Goal: Task Accomplishment & Management: Use online tool/utility

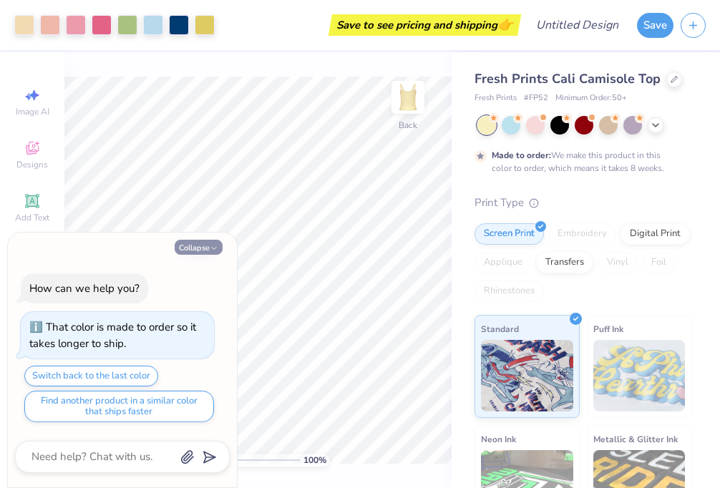
click at [197, 243] on button "Collapse" at bounding box center [199, 247] width 48 height 15
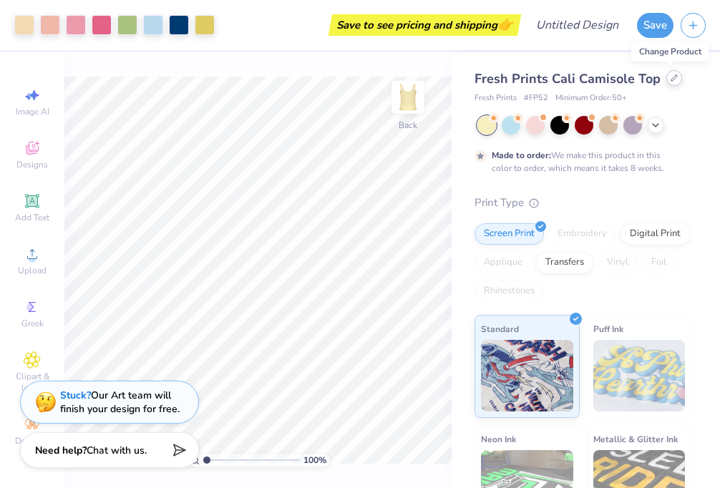
click at [670, 76] on icon at bounding box center [673, 77] width 7 height 7
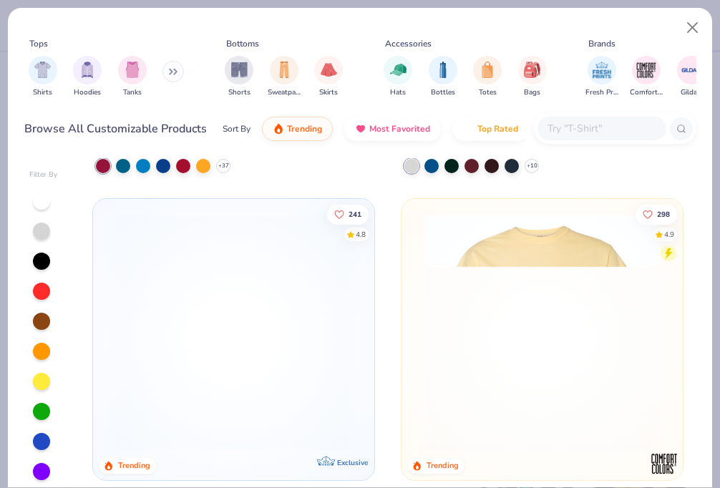
scroll to position [346, 0]
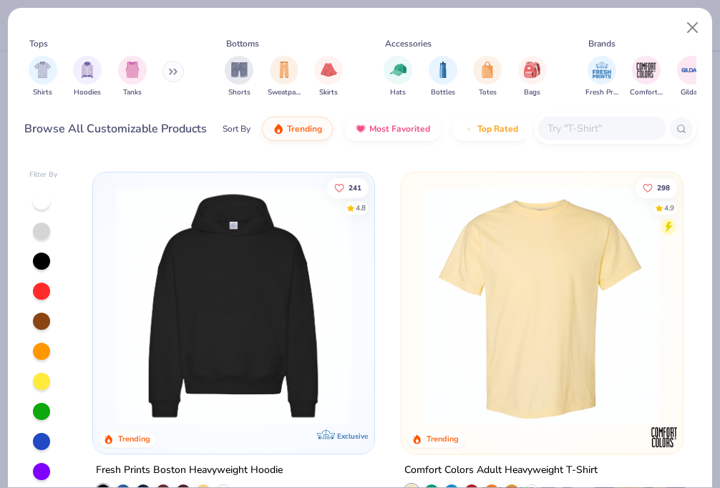
click at [553, 295] on img at bounding box center [542, 305] width 252 height 238
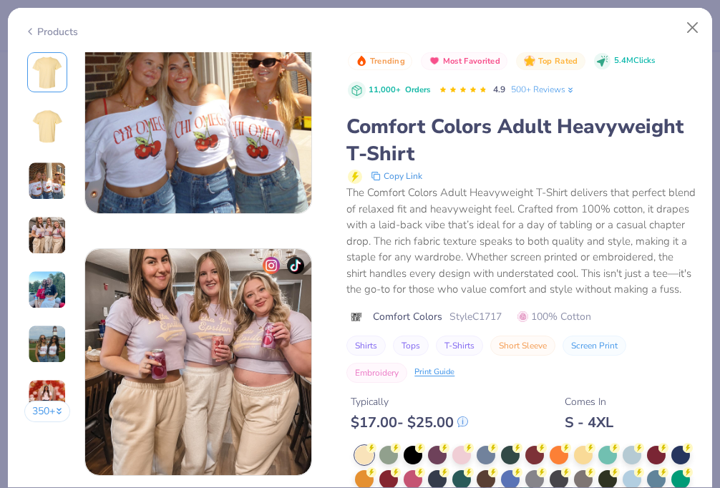
scroll to position [589, 0]
click at [692, 24] on button "Close" at bounding box center [692, 27] width 27 height 27
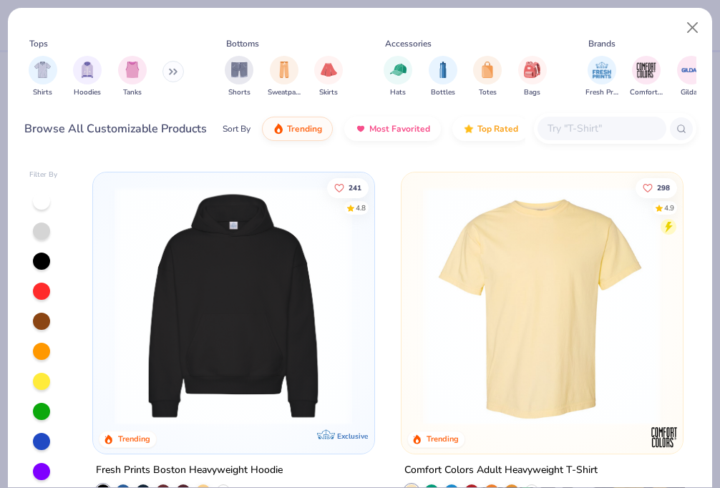
click at [531, 285] on img at bounding box center [542, 305] width 252 height 238
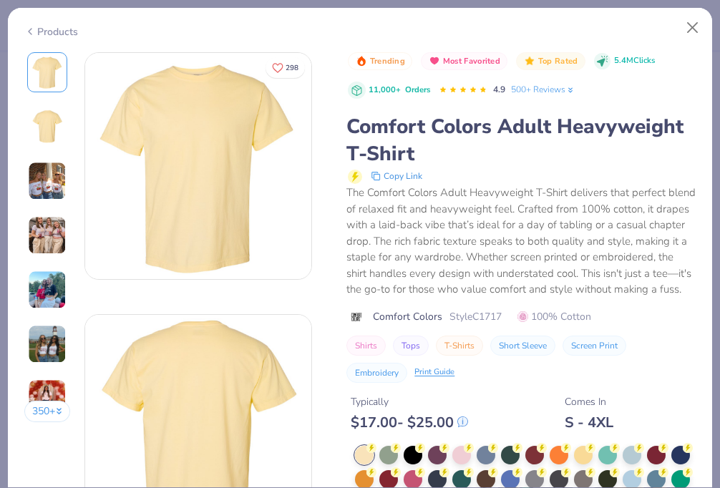
click at [205, 155] on img at bounding box center [198, 166] width 226 height 226
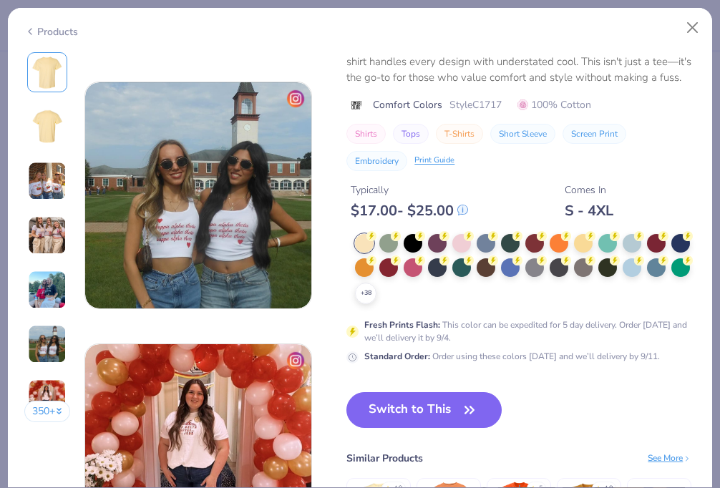
scroll to position [1366, 0]
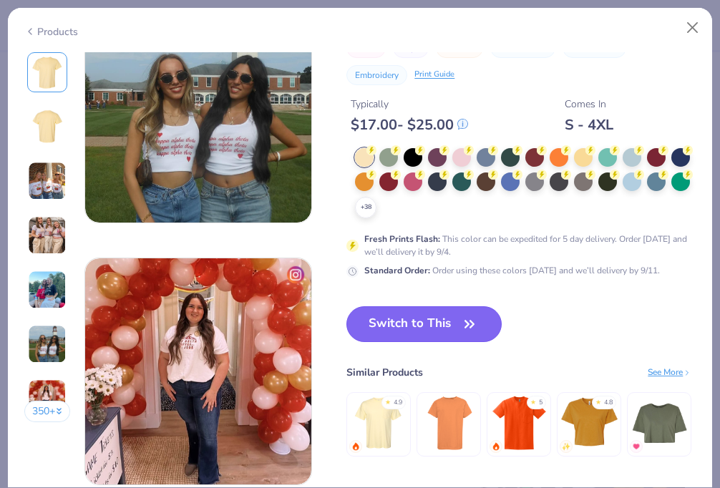
click at [452, 331] on button "Switch to This" at bounding box center [423, 324] width 155 height 36
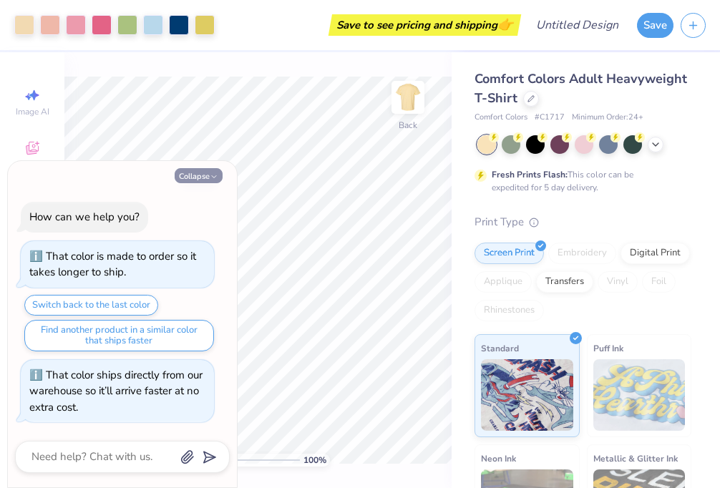
click at [211, 173] on icon "button" at bounding box center [214, 176] width 9 height 9
type textarea "x"
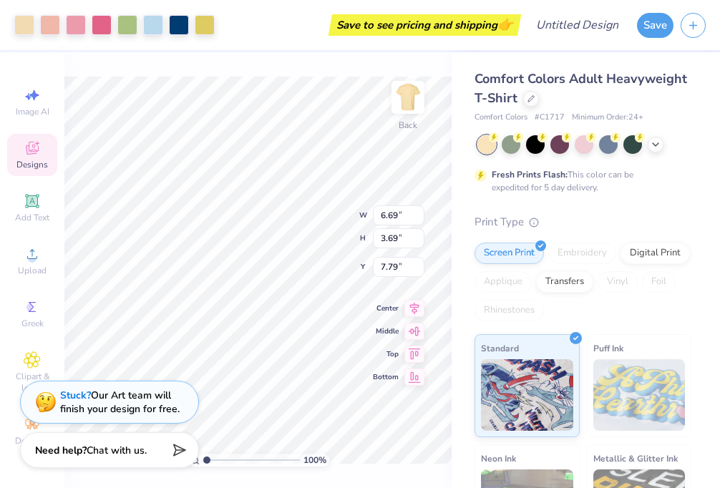
type input "10.03"
type input "5.54"
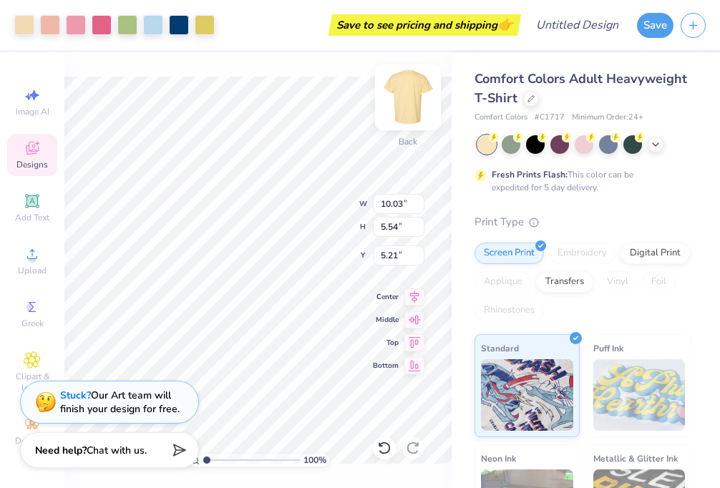
type input "5.20"
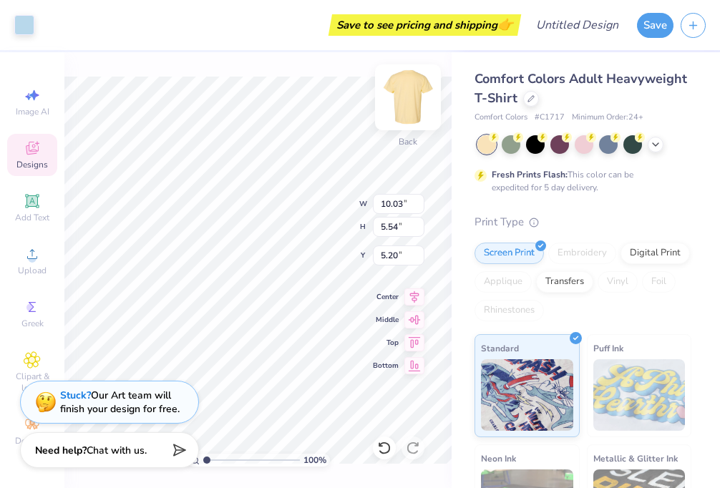
type input "6.54"
type input "0.78"
type input "7.28"
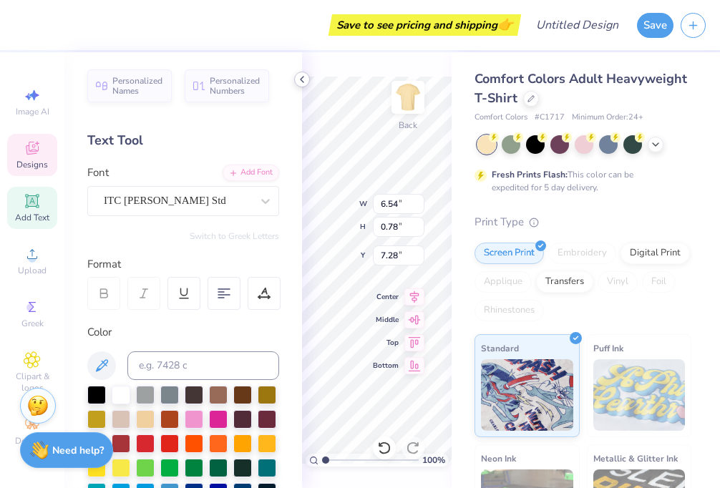
click at [306, 77] on icon at bounding box center [301, 79] width 11 height 11
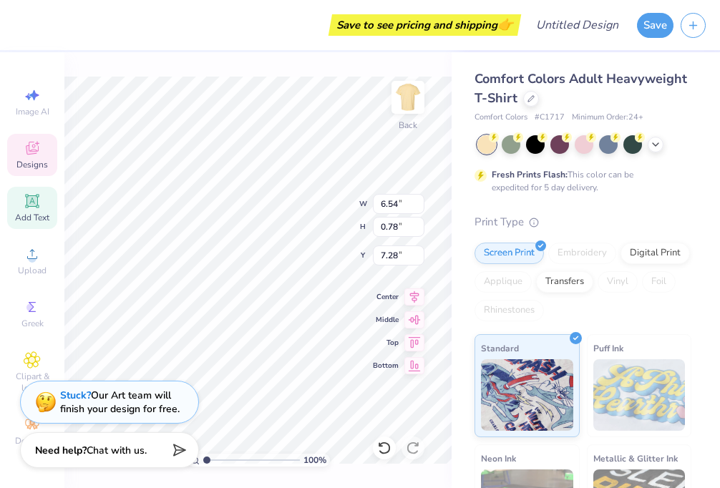
type textarea "S"
type textarea "Phi Sigma Sigma"
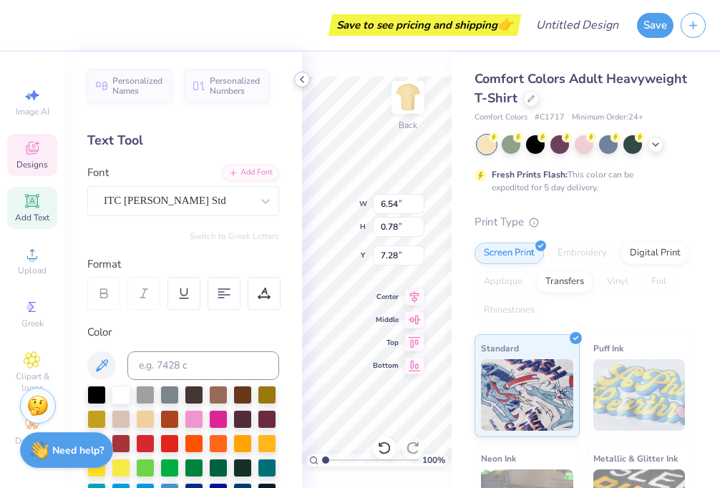
type input "2.79"
type input "0.43"
type input "8.08"
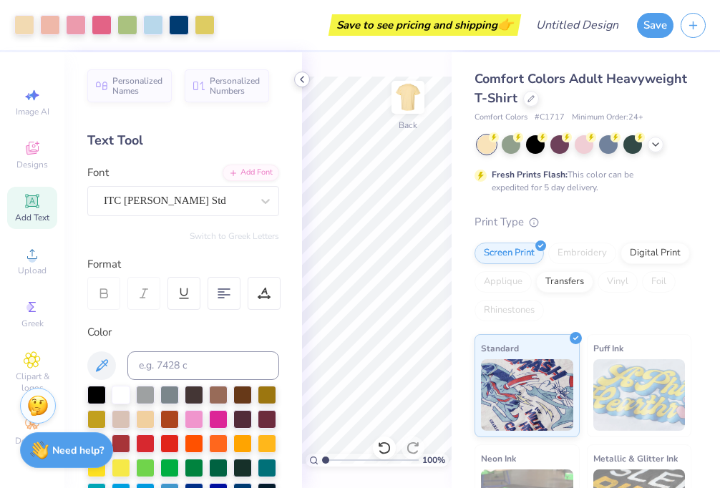
click at [303, 82] on icon at bounding box center [301, 79] width 11 height 11
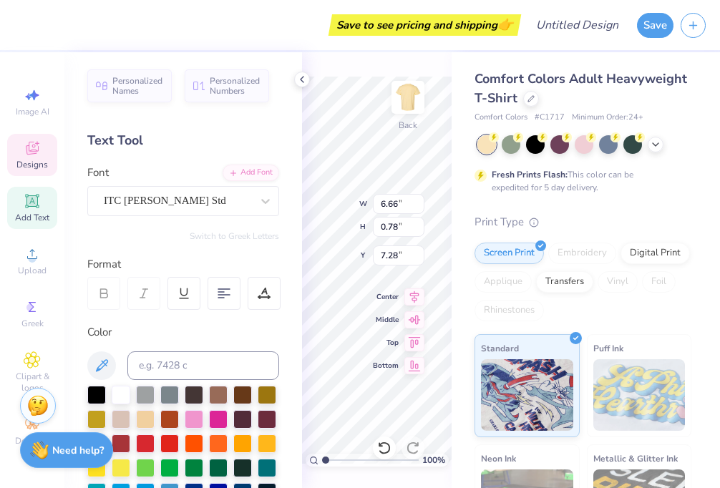
click at [250, 226] on div "Save to see pricing and shipping 👉 Design Title Save Image AI Designs Add Text …" at bounding box center [360, 244] width 720 height 488
click at [303, 74] on icon at bounding box center [301, 79] width 11 height 11
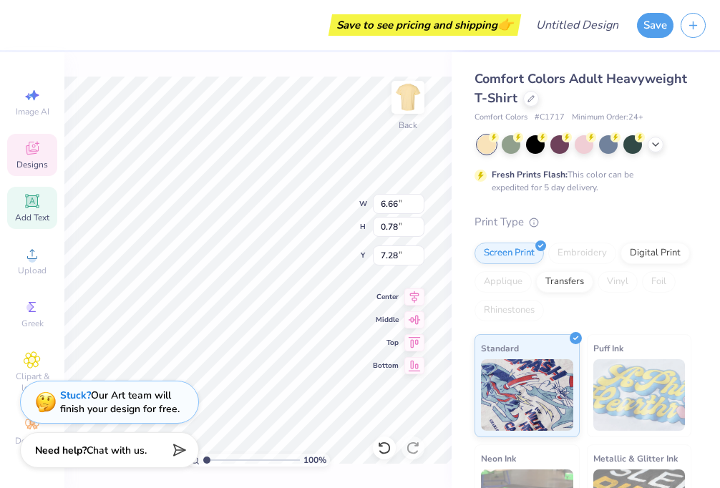
click at [333, 64] on div "100 % Back W 6.66 6.66 " H 0.78 0.78 " Y 7.28 7.28 " Center Middle Top Bottom" at bounding box center [257, 270] width 387 height 436
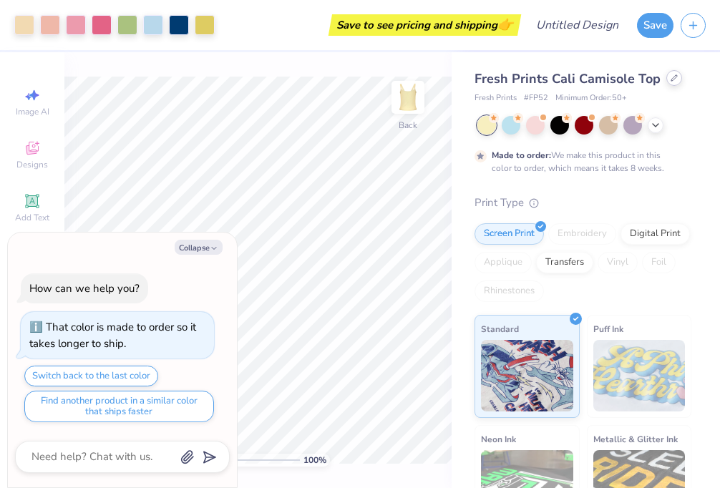
click at [670, 77] on icon at bounding box center [673, 77] width 7 height 7
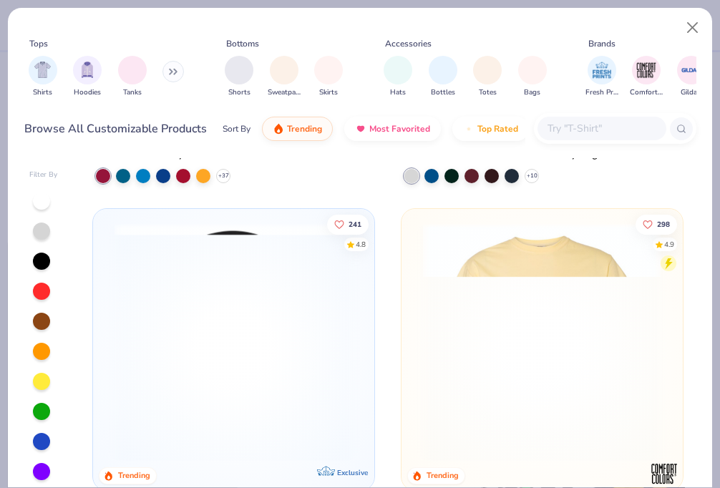
scroll to position [310, 0]
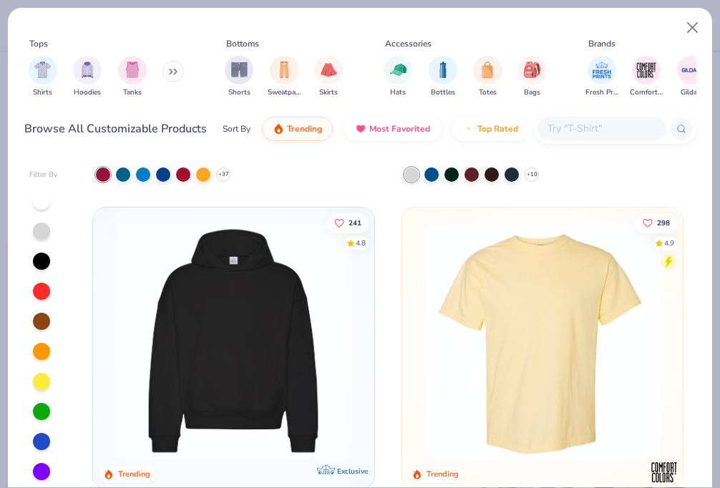
click at [492, 348] on img at bounding box center [542, 340] width 252 height 238
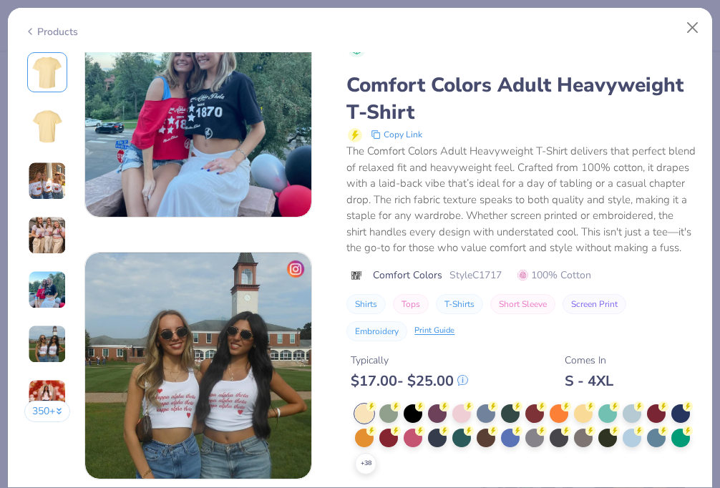
scroll to position [1172, 0]
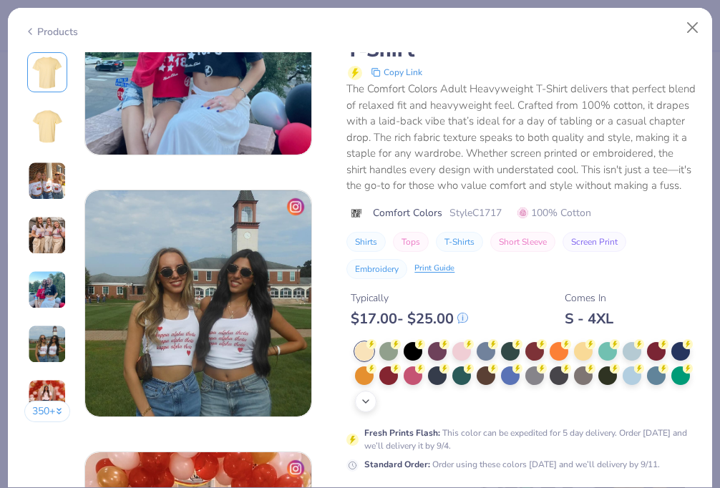
click at [368, 404] on icon at bounding box center [365, 401] width 11 height 11
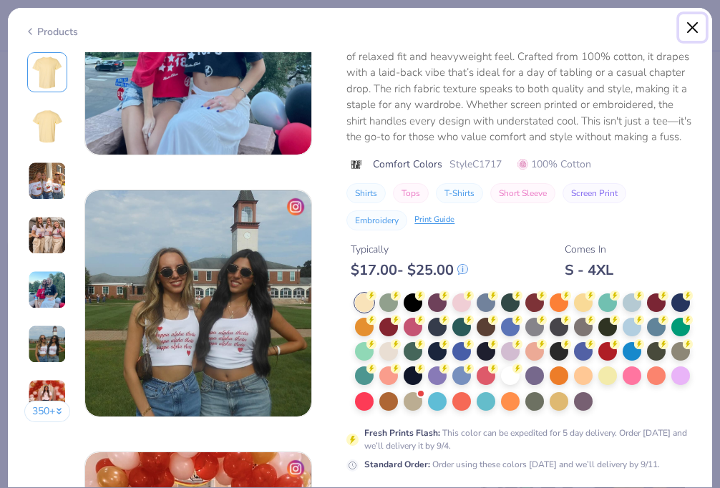
click at [690, 28] on button "Close" at bounding box center [692, 27] width 27 height 27
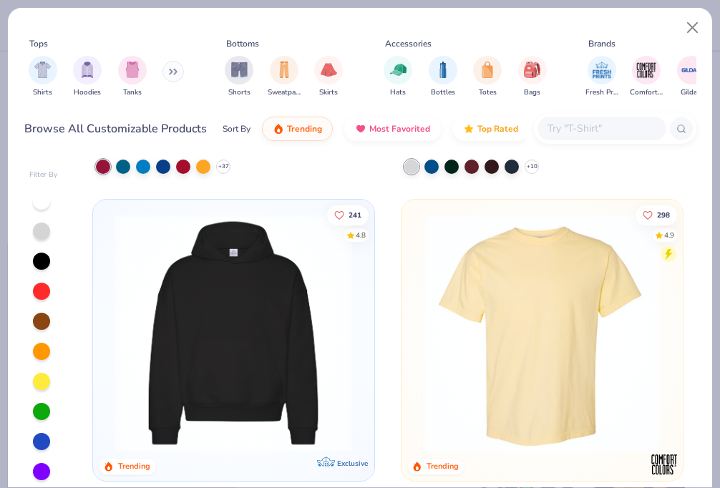
scroll to position [319, 0]
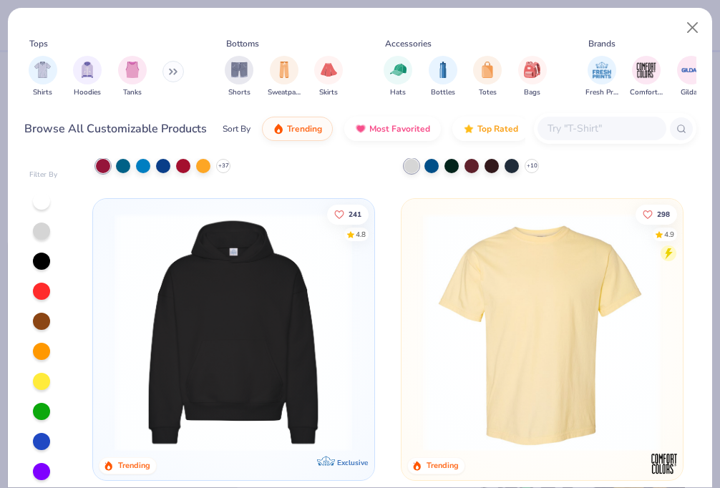
click at [523, 359] on img at bounding box center [542, 331] width 252 height 238
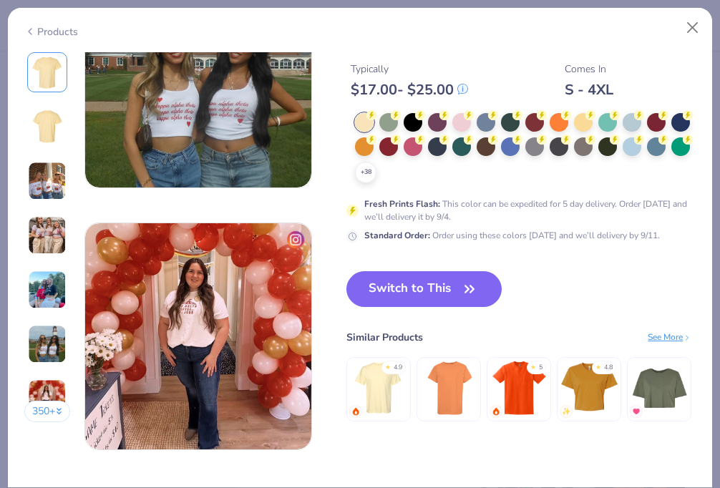
scroll to position [1398, 0]
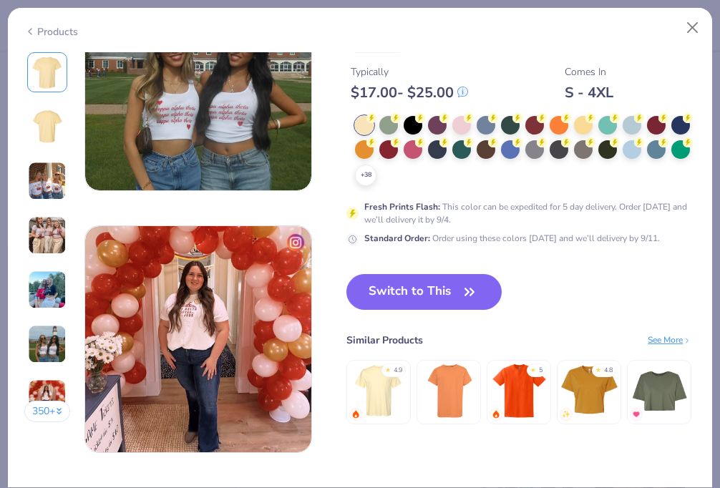
click at [391, 370] on div "★ 4.9" at bounding box center [393, 370] width 24 height 14
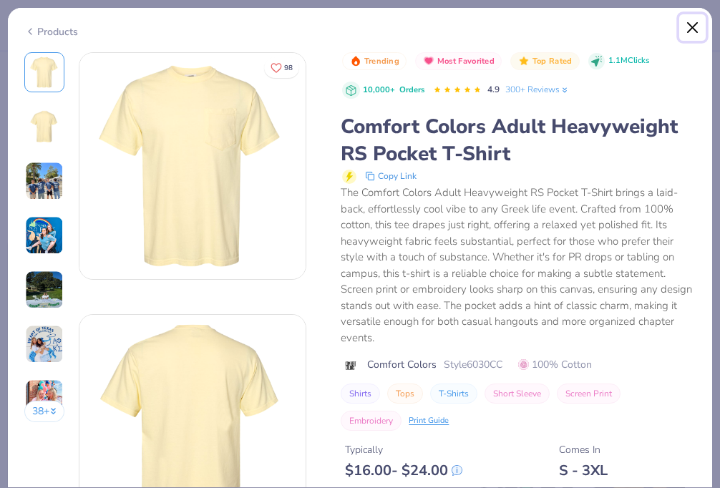
click at [692, 25] on button "Close" at bounding box center [692, 27] width 27 height 27
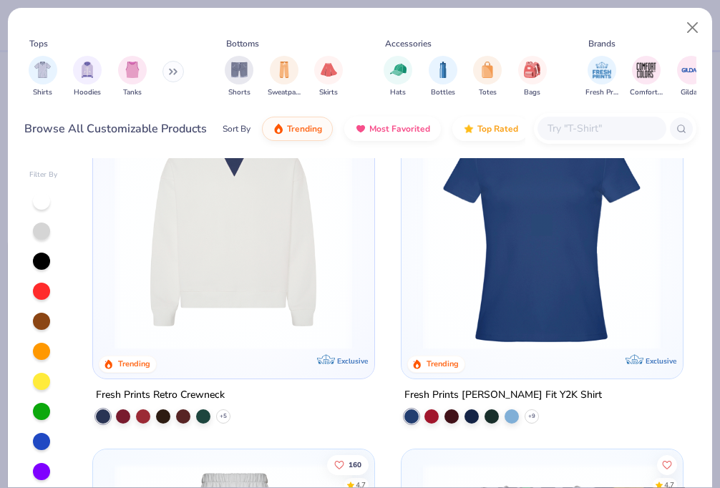
scroll to position [2188, 0]
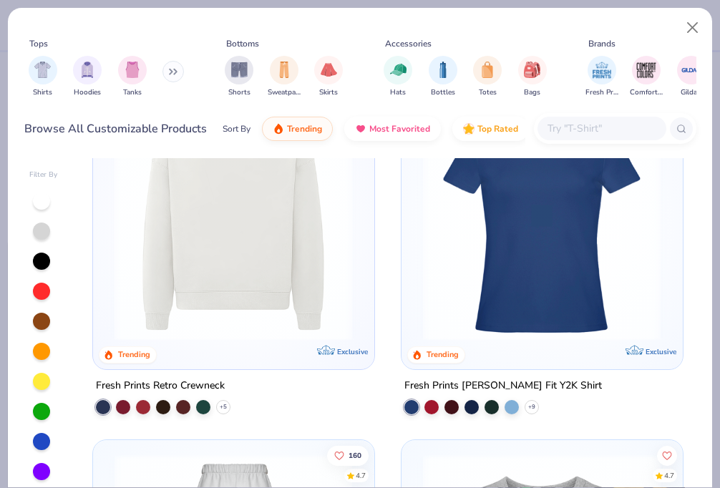
click at [532, 268] on img at bounding box center [542, 221] width 252 height 238
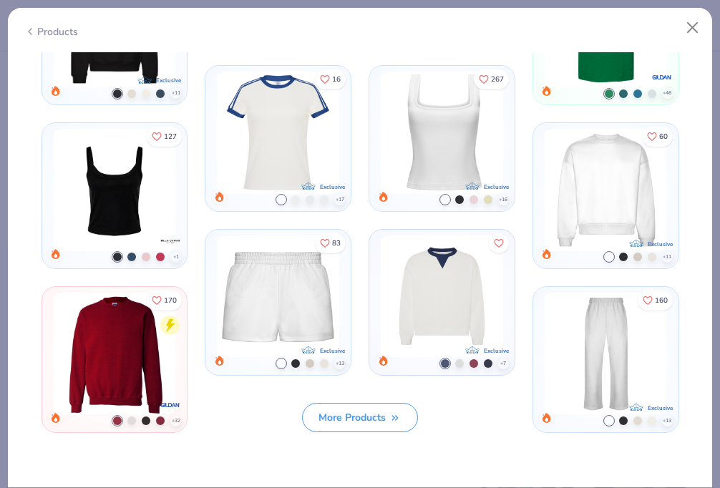
scroll to position [1081, 0]
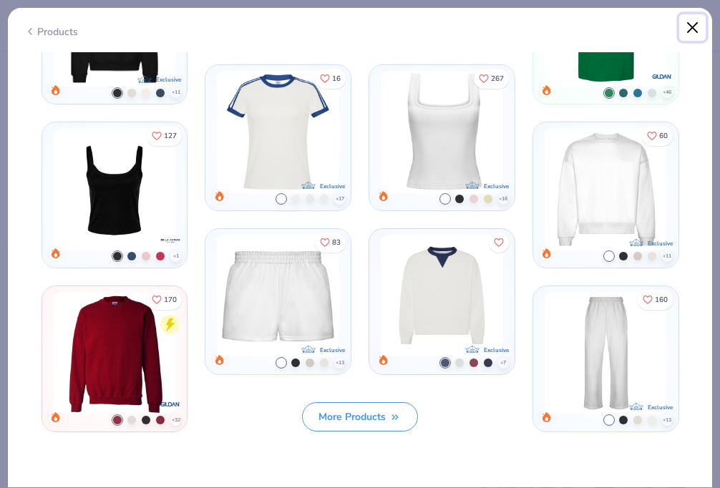
click at [698, 33] on button "Close" at bounding box center [692, 27] width 27 height 27
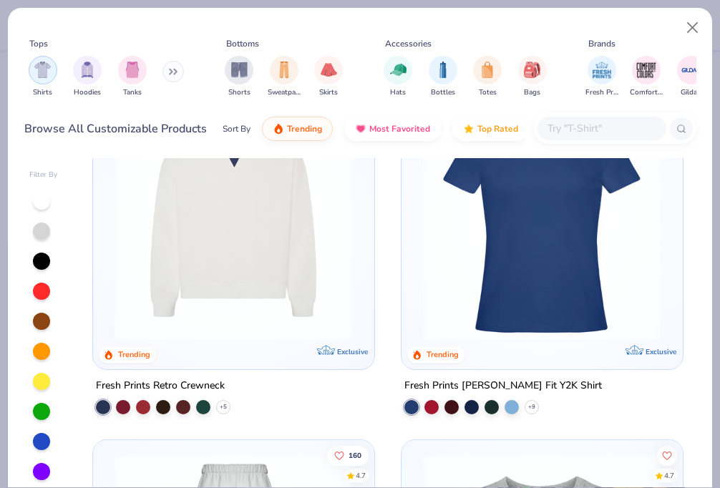
click at [40, 72] on img "filter for Shirts" at bounding box center [42, 70] width 16 height 16
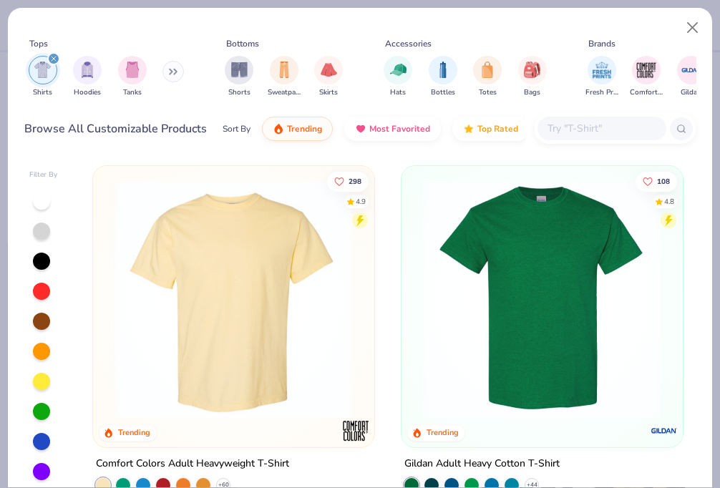
click at [228, 278] on img at bounding box center [233, 299] width 252 height 238
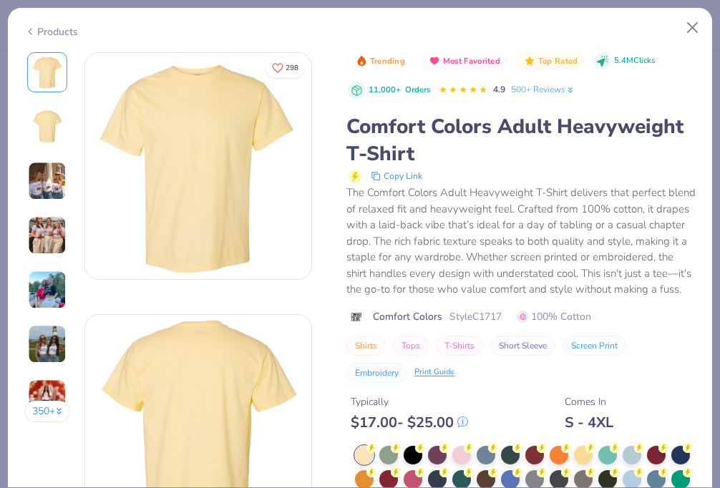
click at [22, 31] on div "Products" at bounding box center [360, 26] width 704 height 37
click at [28, 30] on icon at bounding box center [29, 31] width 11 height 17
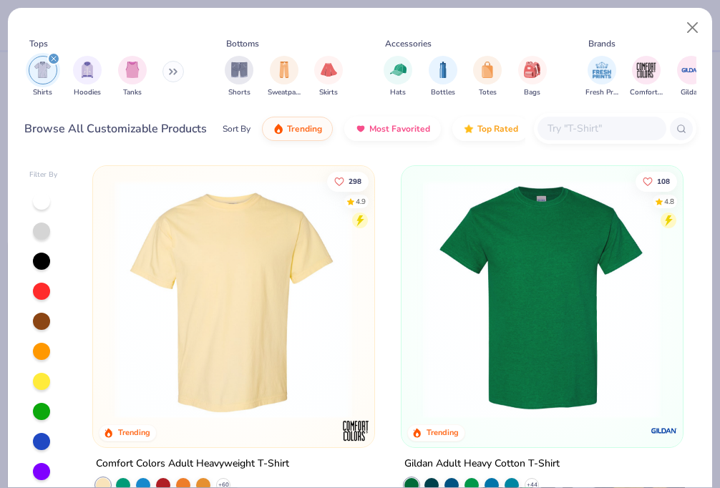
click at [44, 199] on div at bounding box center [41, 200] width 17 height 17
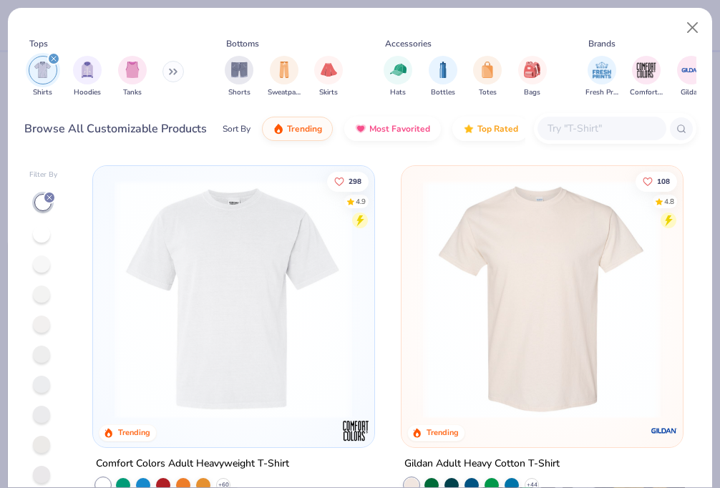
click at [228, 290] on img at bounding box center [233, 299] width 252 height 238
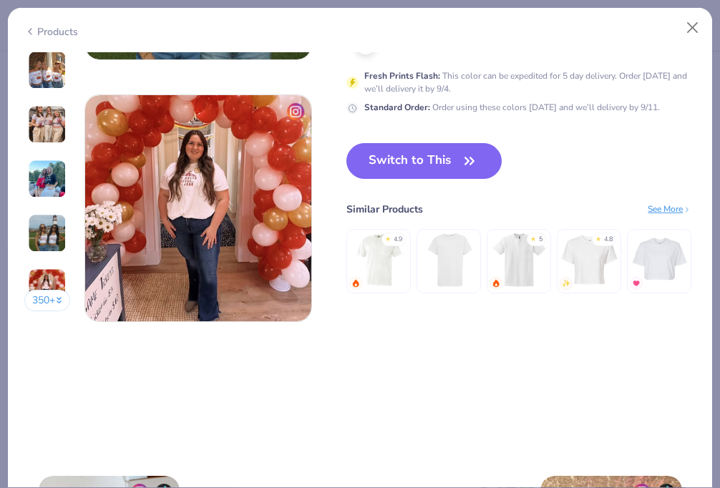
scroll to position [1529, 0]
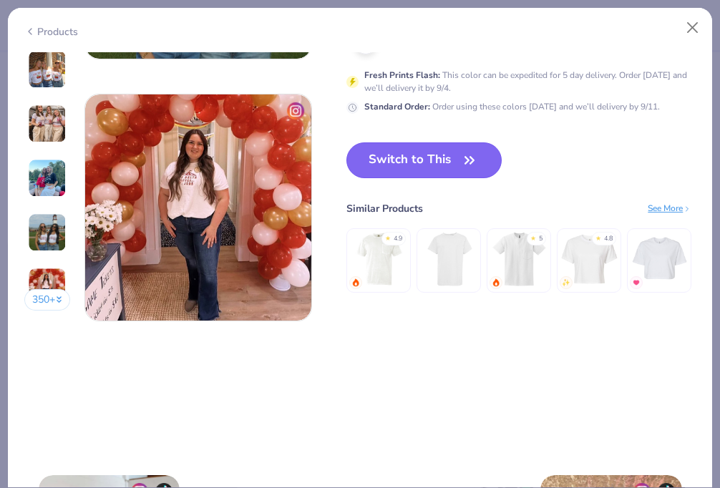
click at [439, 155] on button "Switch to This" at bounding box center [423, 160] width 155 height 36
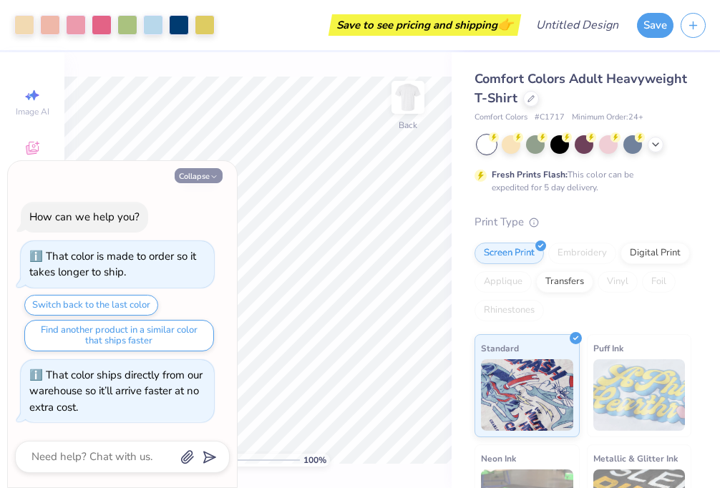
click at [205, 175] on button "Collapse" at bounding box center [199, 175] width 48 height 15
type textarea "x"
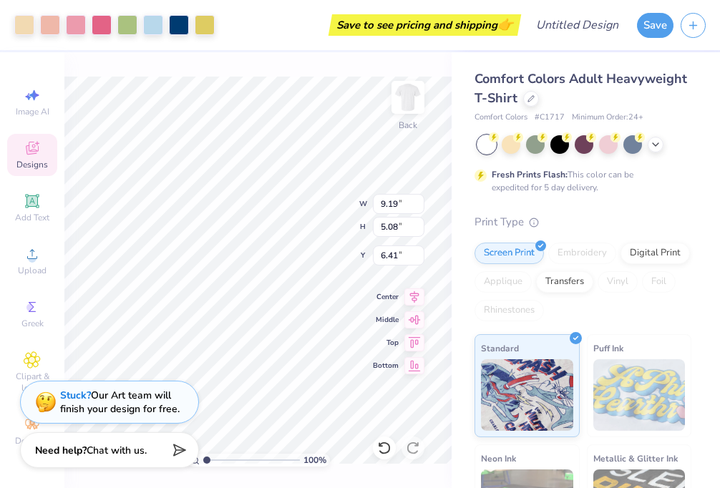
type input "9.19"
type input "5.08"
type input "4.53"
click at [360, 68] on div "100 % Back W 9.19 9.19 " H 5.08 5.08 " Y 4.53 4.53 " Center Middle Top Bottom" at bounding box center [257, 270] width 387 height 436
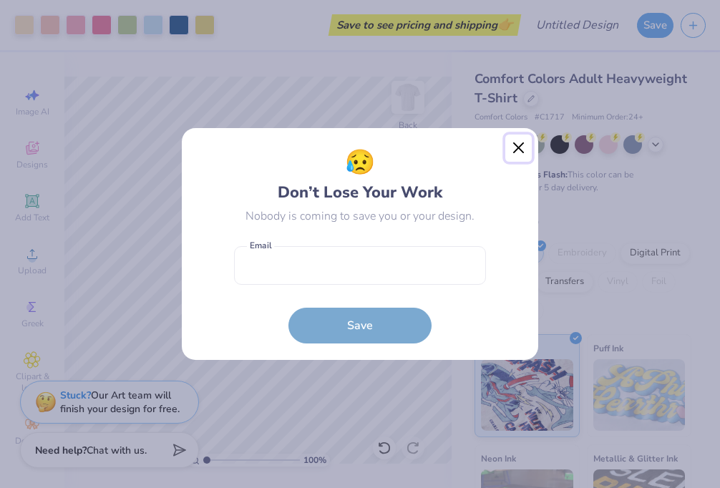
click at [514, 149] on button "Close" at bounding box center [518, 147] width 27 height 27
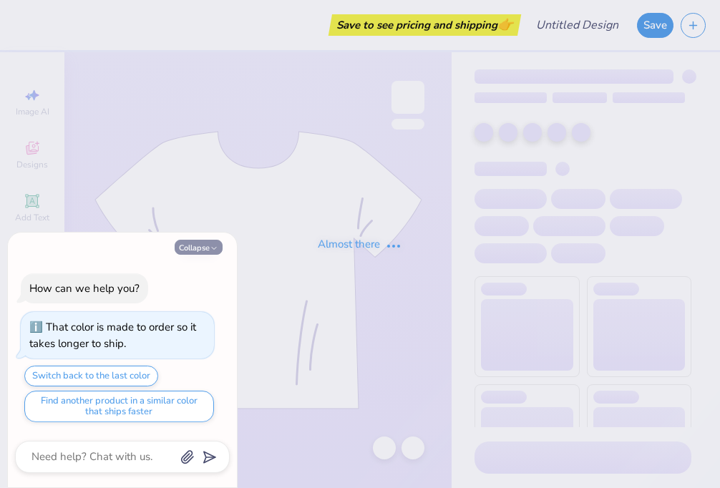
click at [209, 245] on button "Collapse" at bounding box center [199, 247] width 48 height 15
type textarea "x"
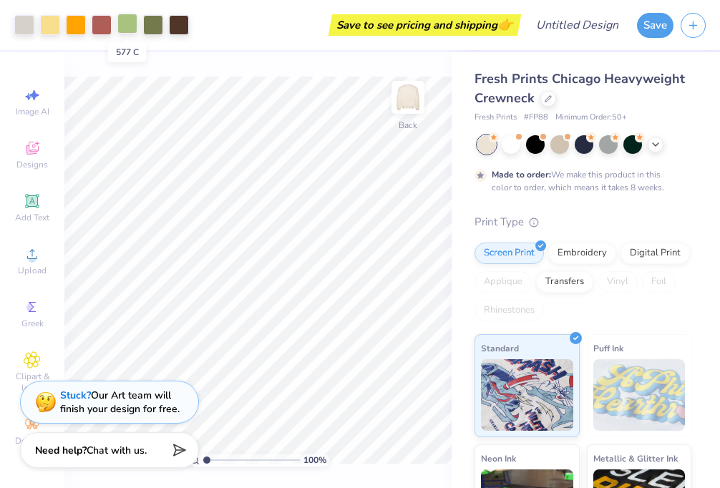
click at [131, 32] on div at bounding box center [127, 24] width 20 height 20
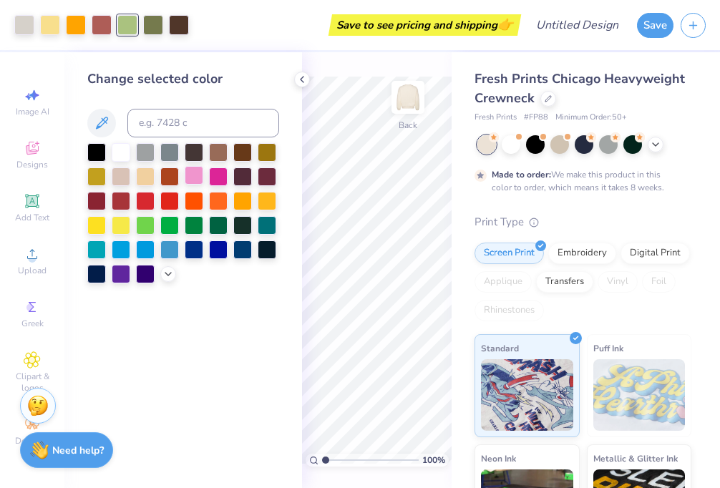
click at [187, 177] on div at bounding box center [194, 175] width 19 height 19
click at [172, 247] on div at bounding box center [169, 248] width 19 height 19
click at [122, 252] on div at bounding box center [121, 248] width 19 height 19
click at [263, 200] on div at bounding box center [267, 199] width 19 height 19
click at [258, 250] on div at bounding box center [267, 248] width 19 height 19
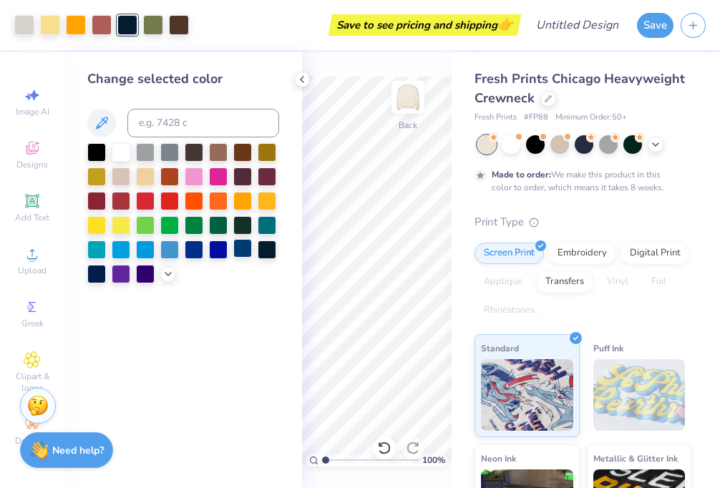
click at [250, 250] on div at bounding box center [242, 248] width 19 height 19
click at [225, 253] on div at bounding box center [218, 248] width 19 height 19
click at [145, 220] on div at bounding box center [145, 224] width 19 height 19
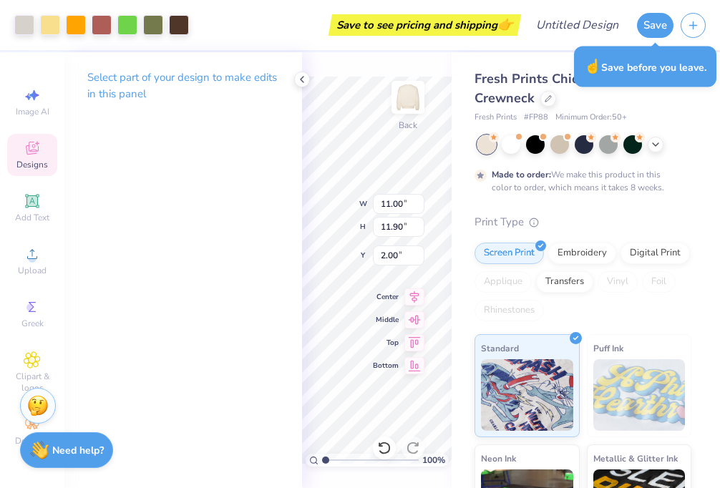
click at [251, 155] on div "Select part of your design to make edits in this panel" at bounding box center [183, 270] width 238 height 436
click at [302, 78] on icon at bounding box center [301, 79] width 11 height 11
